Goal: Learn about a topic

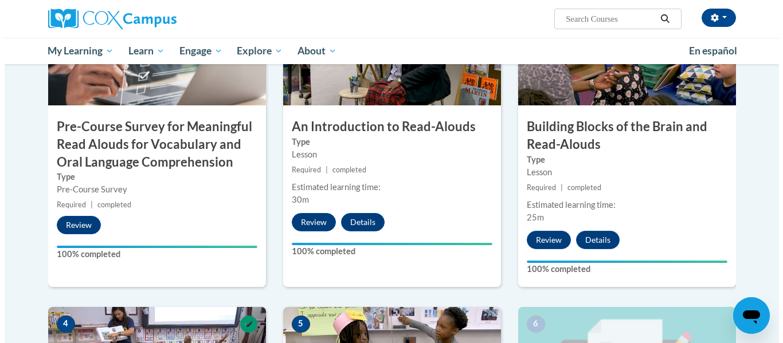
scroll to position [625, 0]
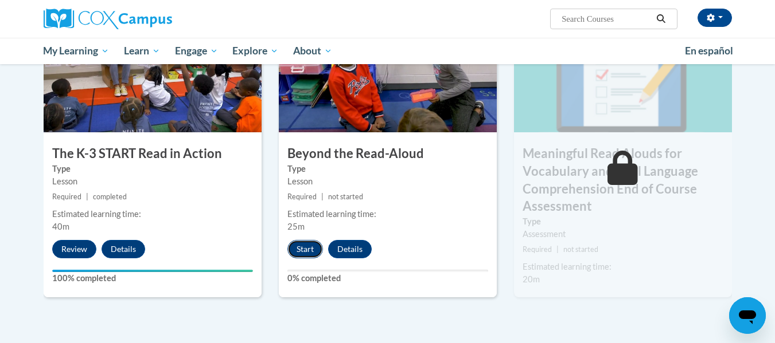
click at [299, 254] on button "Start" at bounding box center [305, 249] width 36 height 18
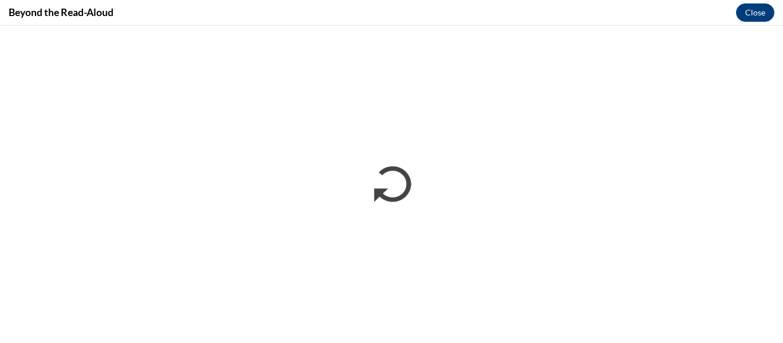
scroll to position [0, 0]
